Goal: Leave review/rating

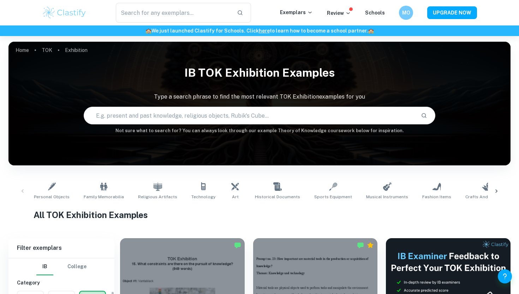
checkbox input "true"
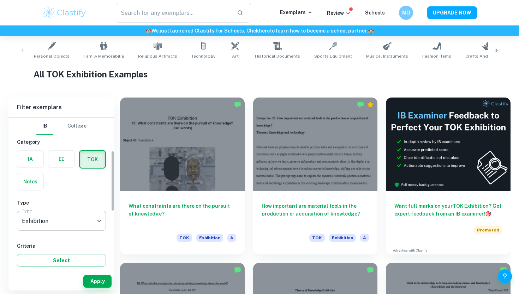
scroll to position [82, 0]
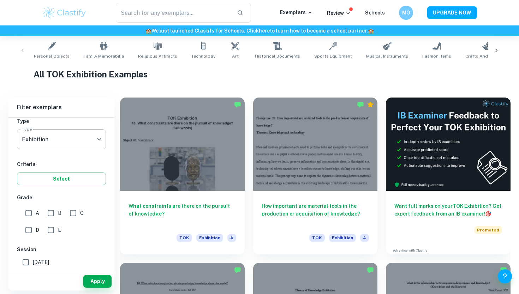
click at [85, 141] on body "We value your privacy We use cookies to enhance your browsing experience, serve…" at bounding box center [259, 42] width 519 height 294
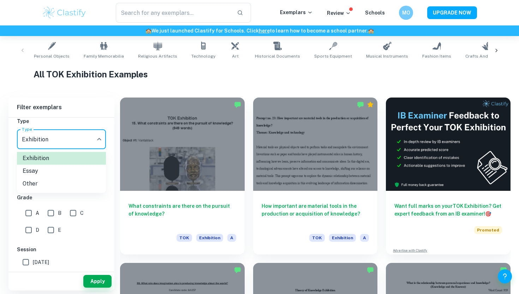
click at [85, 139] on div at bounding box center [259, 147] width 519 height 294
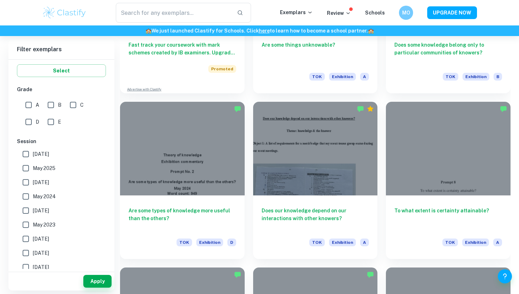
scroll to position [634, 0]
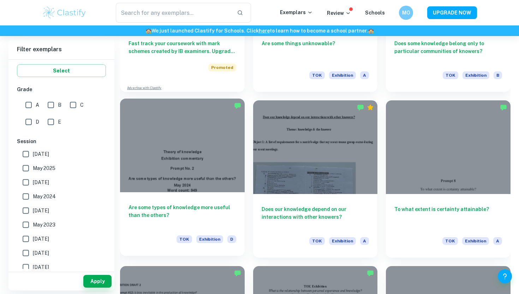
click at [147, 214] on h6 "Are some types of knowledge more useful than the others?" at bounding box center [183, 214] width 108 height 23
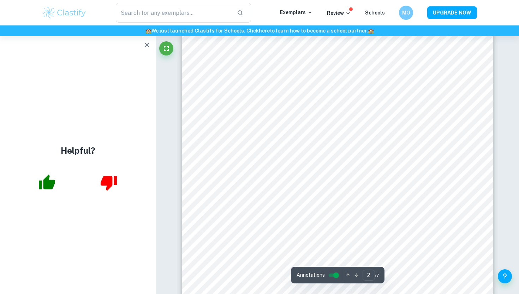
scroll to position [469, 0]
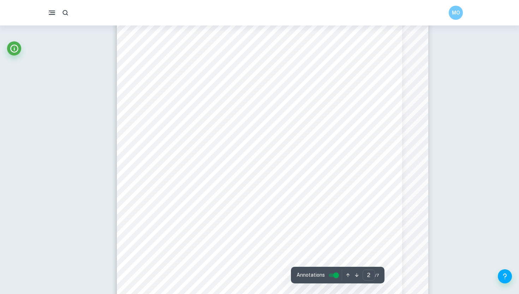
type input "3"
